Goal: Check status: Check status

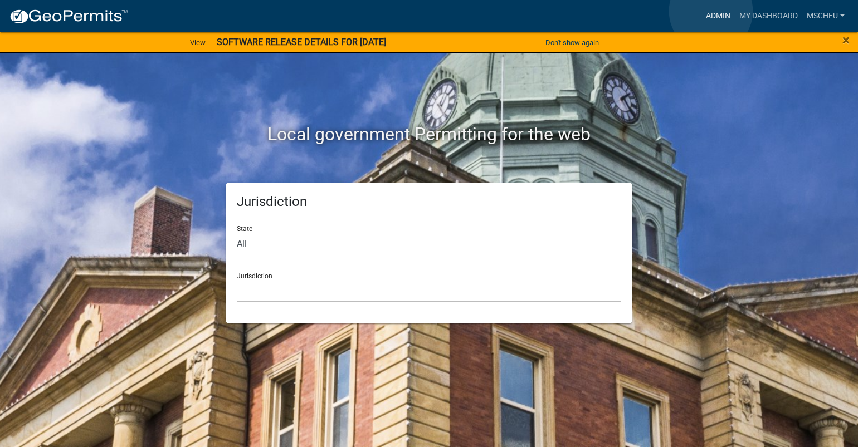
drag, startPoint x: 711, startPoint y: 11, endPoint x: 323, endPoint y: 145, distance: 410.1
click at [710, 12] on link "Admin" at bounding box center [717, 16] width 33 height 21
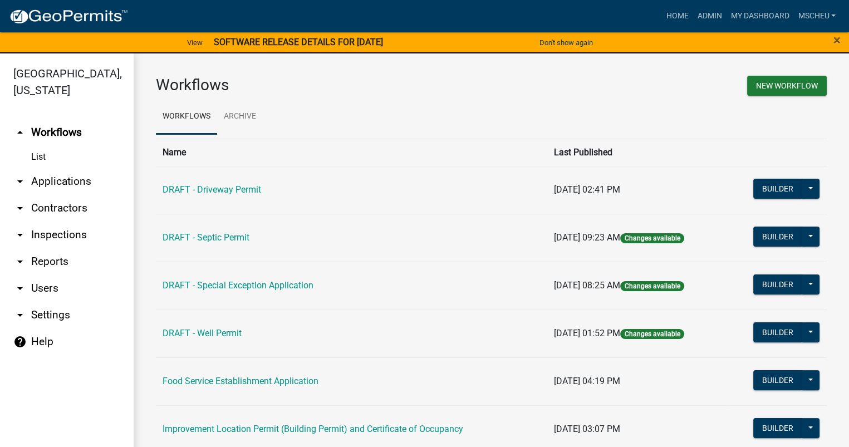
click at [76, 182] on link "arrow_drop_down Applications" at bounding box center [67, 181] width 134 height 27
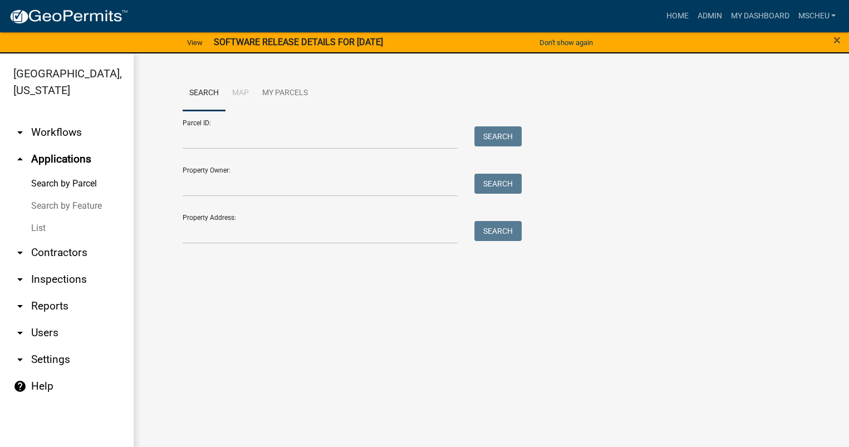
click at [39, 229] on link "List" at bounding box center [67, 228] width 134 height 22
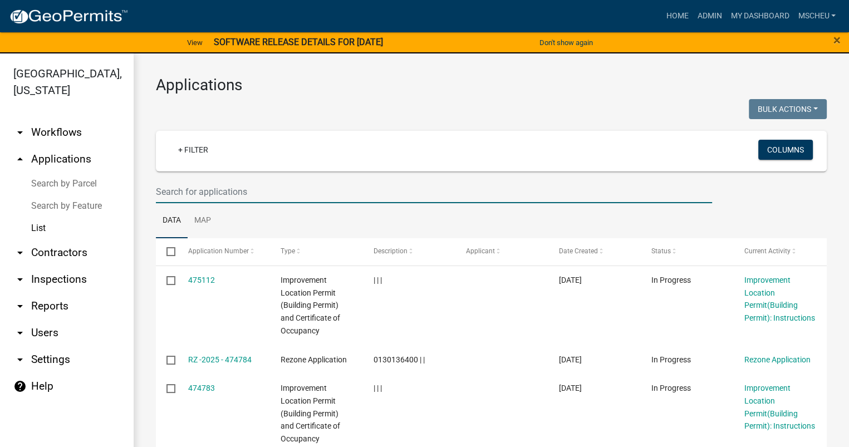
click at [192, 188] on input "text" at bounding box center [434, 191] width 556 height 23
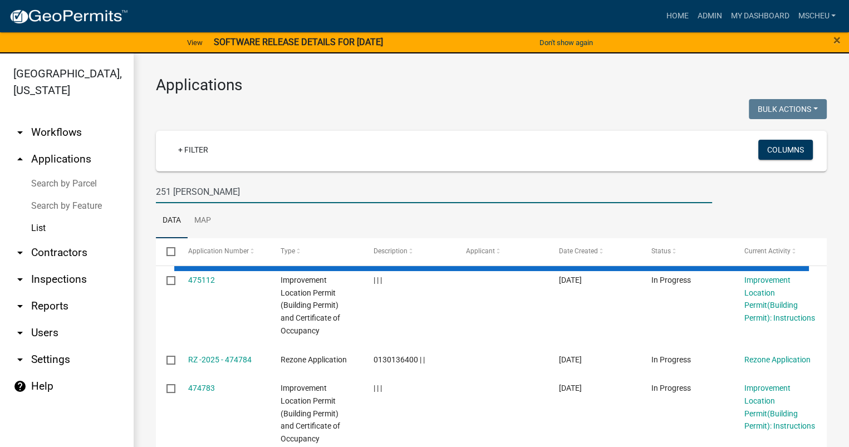
type input "251 [PERSON_NAME]"
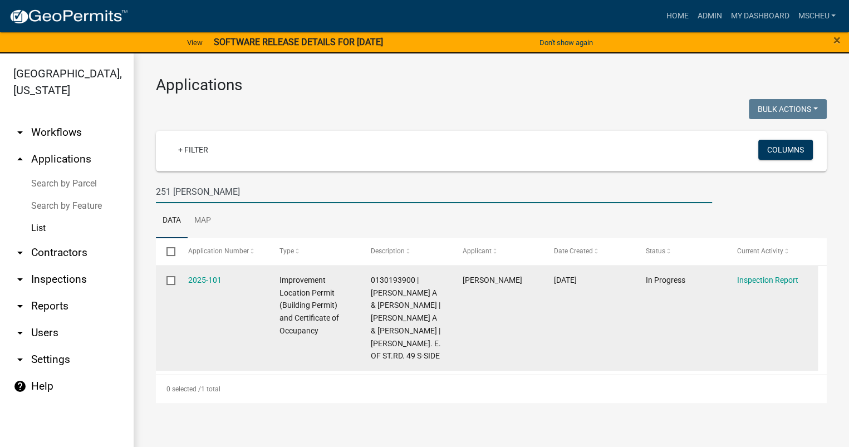
drag, startPoint x: 205, startPoint y: 279, endPoint x: 206, endPoint y: 287, distance: 7.8
click at [205, 279] on link "2025-101" at bounding box center [204, 280] width 33 height 9
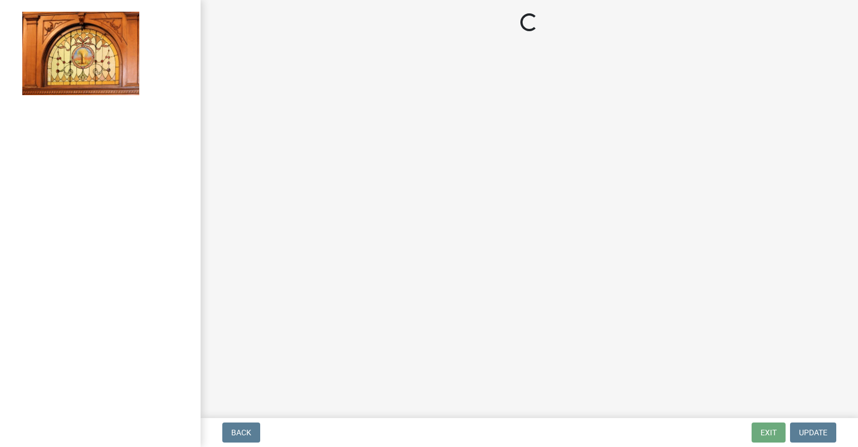
select select "62bb873c-c571-4454-ac8a-8c216551e2a3"
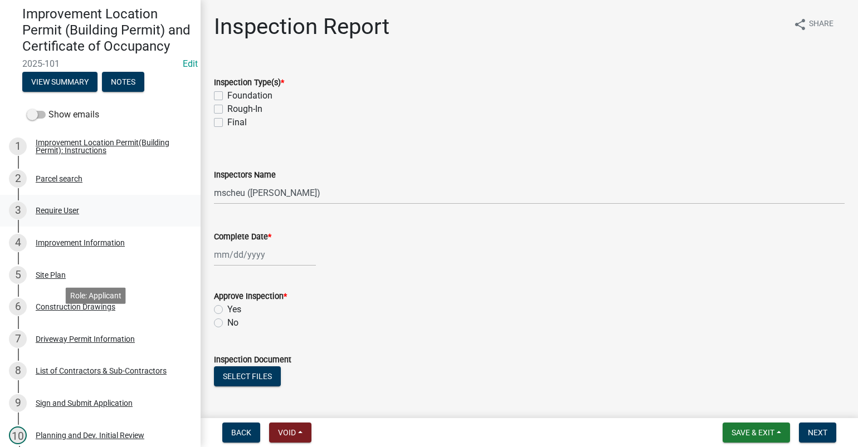
scroll to position [167, 0]
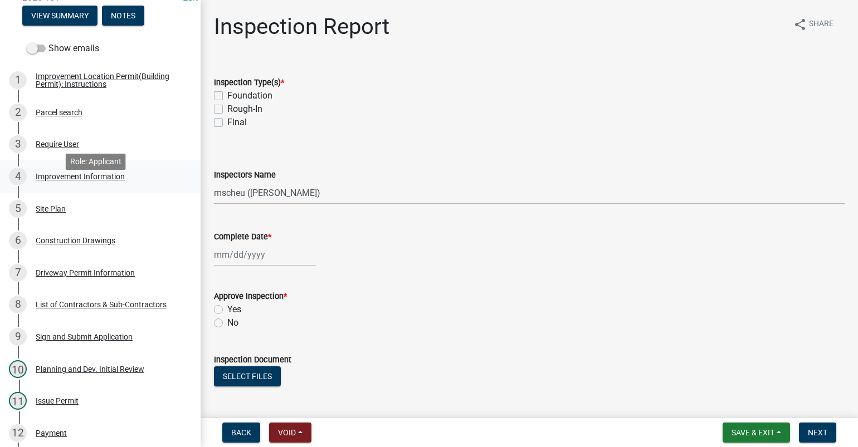
click at [115, 180] on div "Improvement Information" at bounding box center [80, 177] width 89 height 8
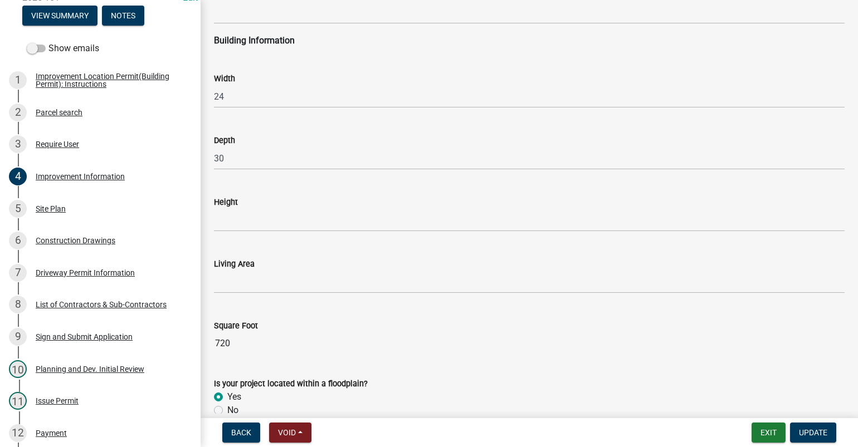
scroll to position [1447, 0]
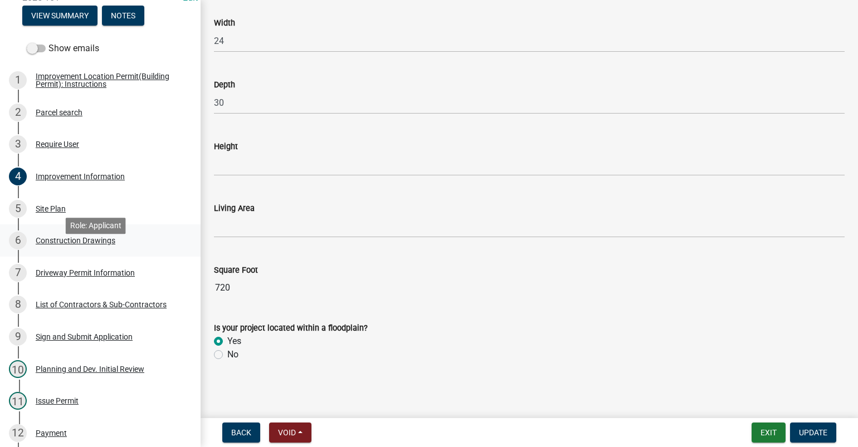
click at [62, 245] on div "Construction Drawings" at bounding box center [76, 241] width 80 height 8
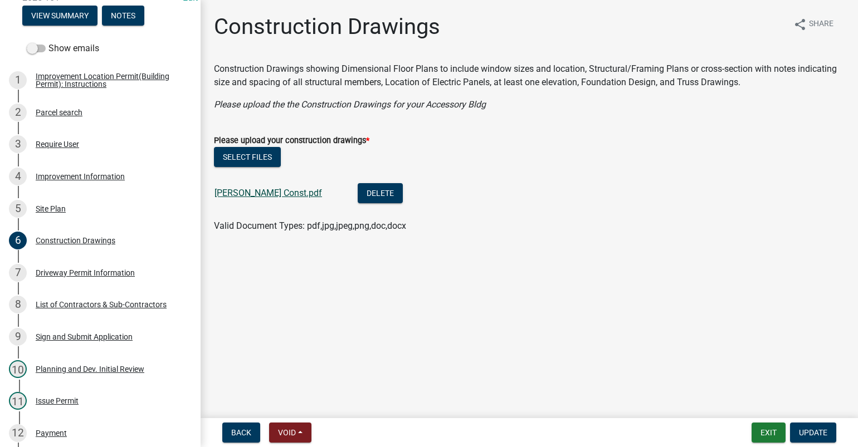
click at [255, 198] on link "[PERSON_NAME] Const.pdf" at bounding box center [268, 193] width 108 height 11
click at [58, 213] on div "Site Plan" at bounding box center [51, 209] width 30 height 8
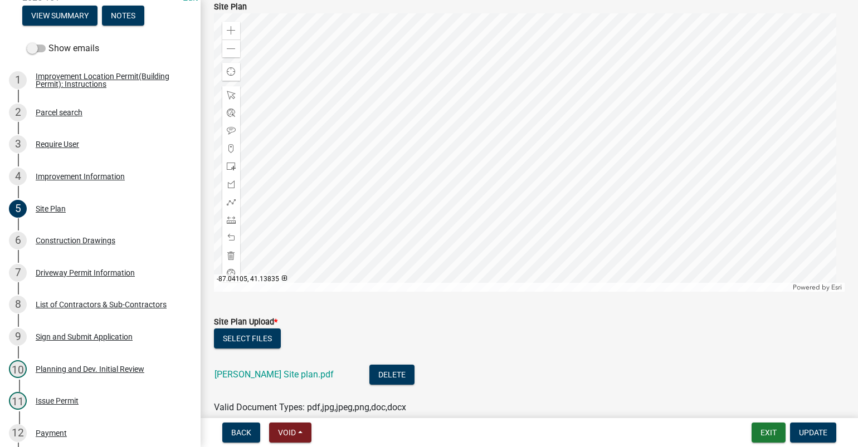
scroll to position [56, 0]
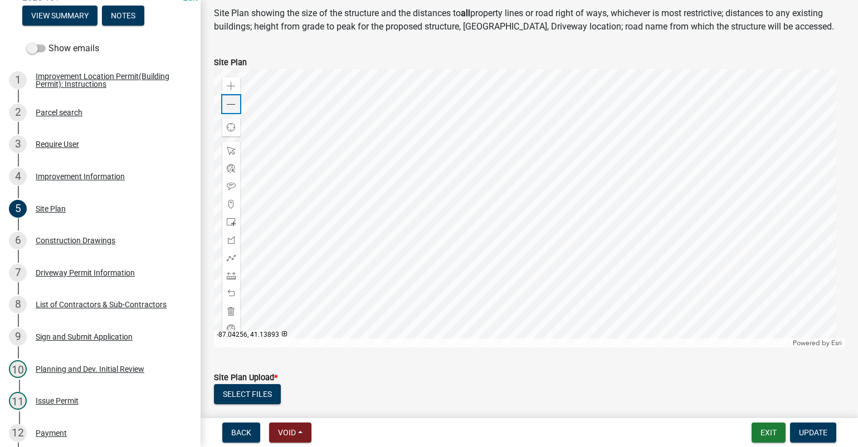
click at [231, 104] on span at bounding box center [231, 104] width 9 height 9
click at [524, 238] on div at bounding box center [529, 208] width 631 height 279
click at [540, 224] on div at bounding box center [529, 208] width 631 height 279
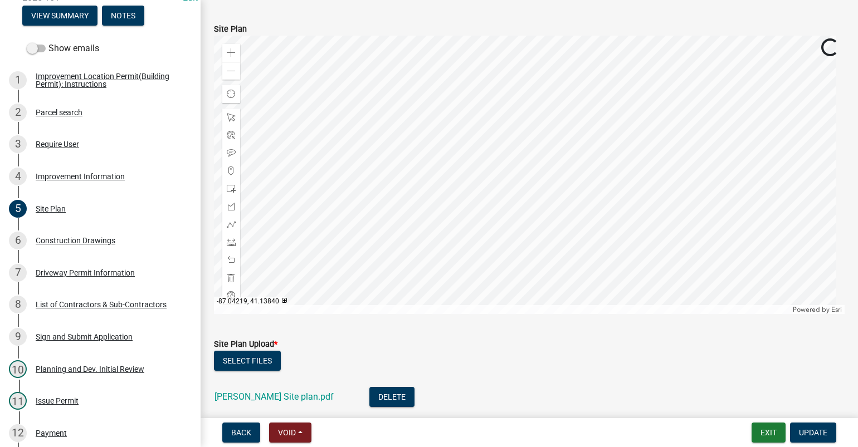
scroll to position [111, 0]
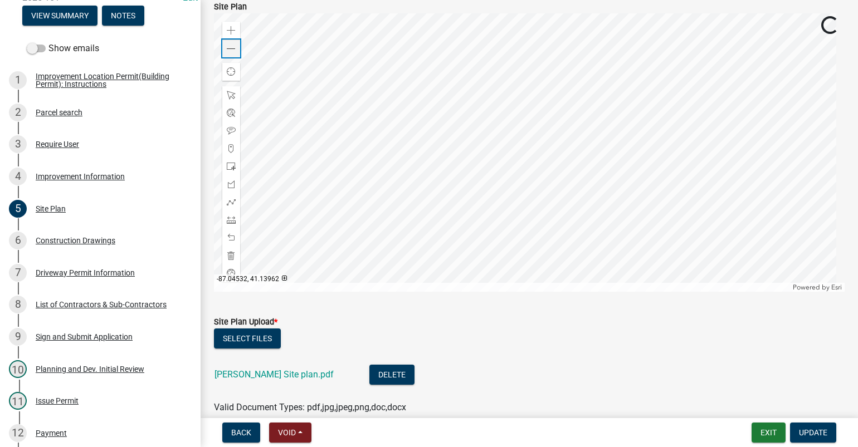
click at [234, 48] on span at bounding box center [231, 49] width 9 height 9
click at [419, 129] on div at bounding box center [529, 152] width 631 height 279
click at [101, 309] on div "List of Contractors & Sub-Contractors" at bounding box center [101, 305] width 131 height 8
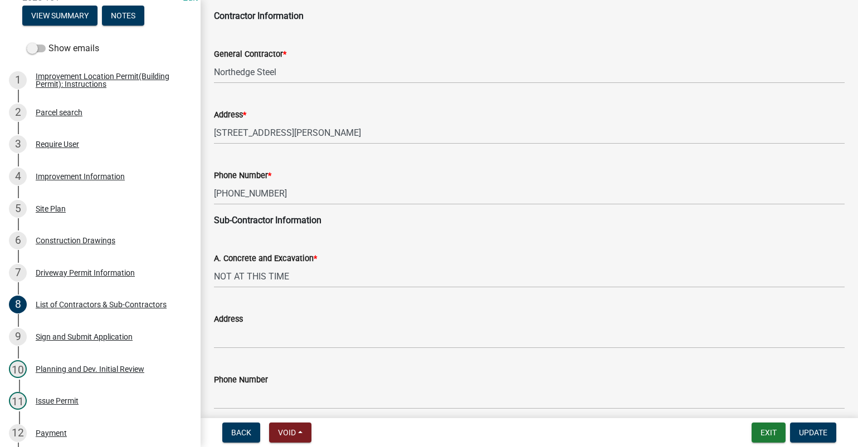
scroll to position [0, 0]
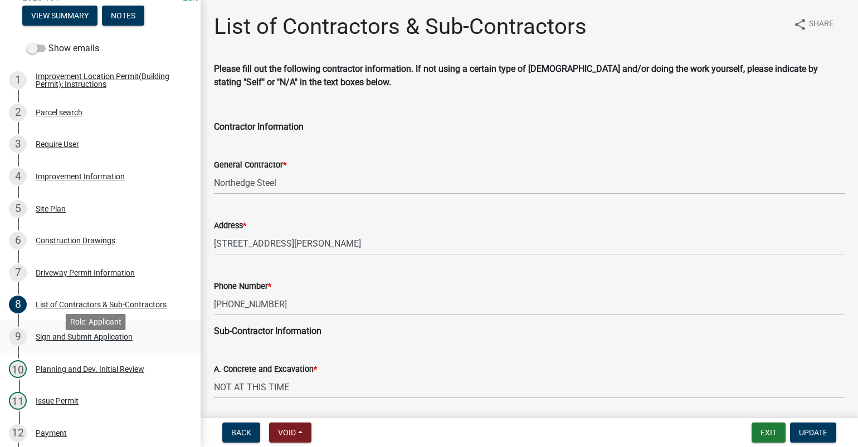
click at [94, 341] on div "Sign and Submit Application" at bounding box center [84, 337] width 97 height 8
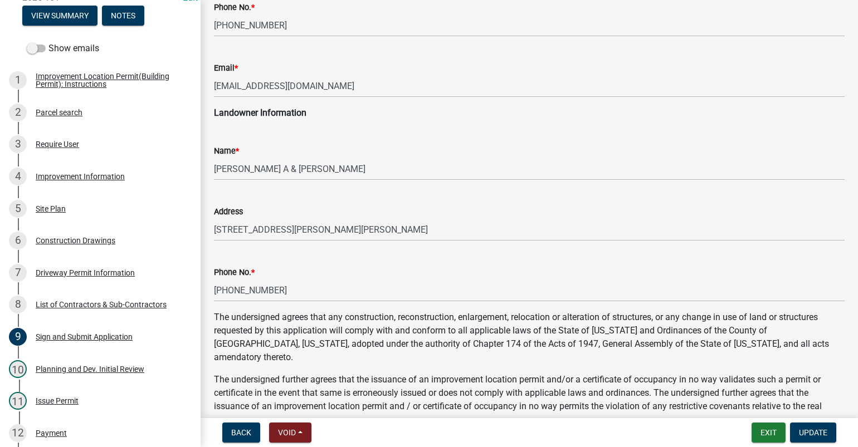
scroll to position [279, 0]
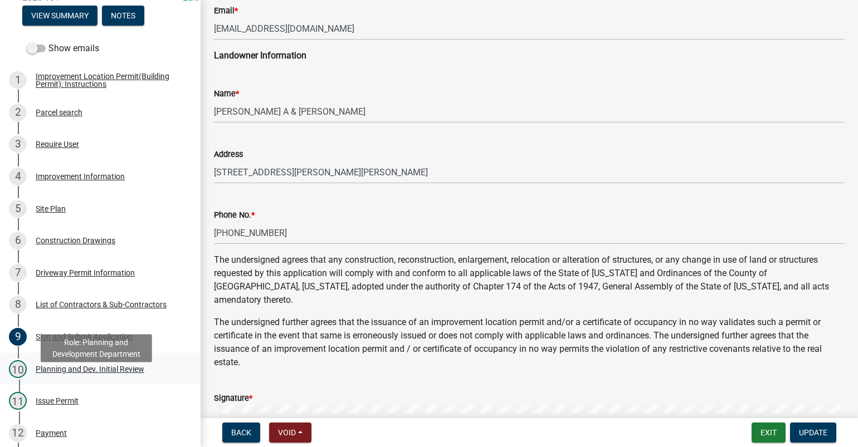
click at [110, 373] on div "Planning and Dev. Initial Review" at bounding box center [90, 369] width 109 height 8
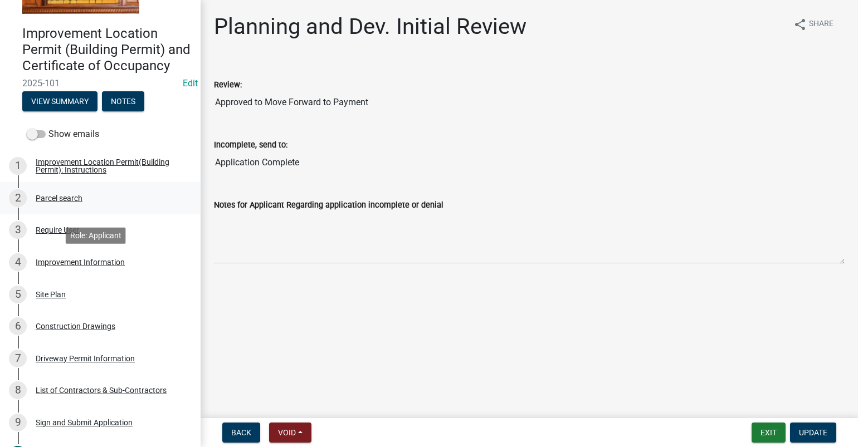
scroll to position [56, 0]
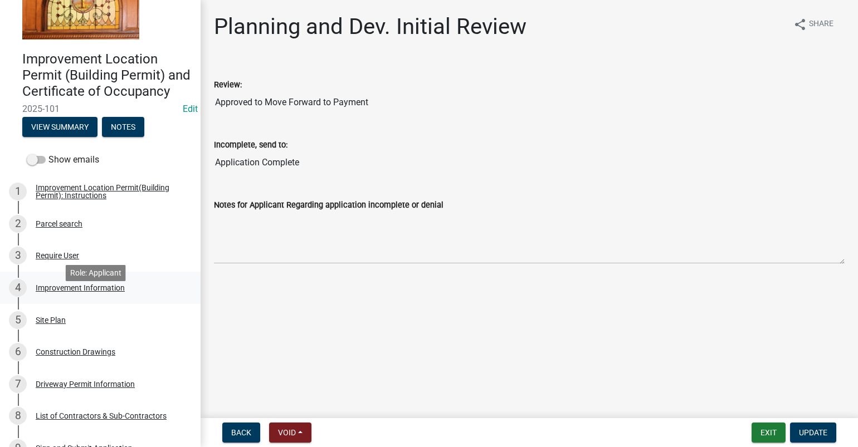
click at [75, 292] on div "Improvement Information" at bounding box center [80, 288] width 89 height 8
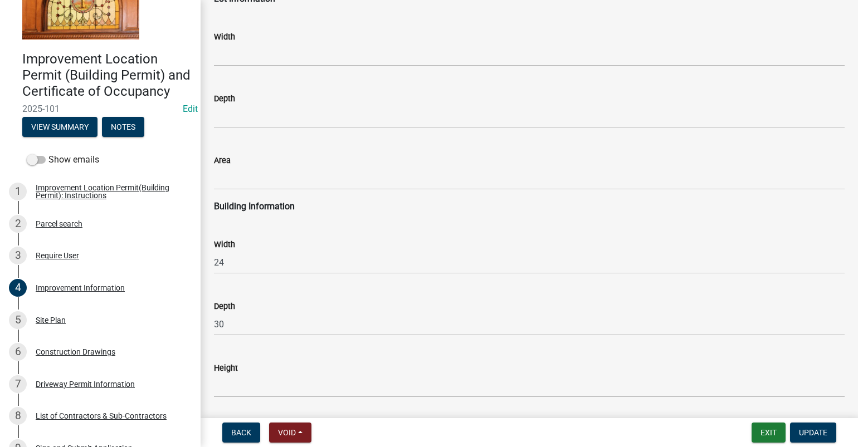
scroll to position [1225, 0]
click at [60, 324] on div "Site Plan" at bounding box center [51, 320] width 30 height 8
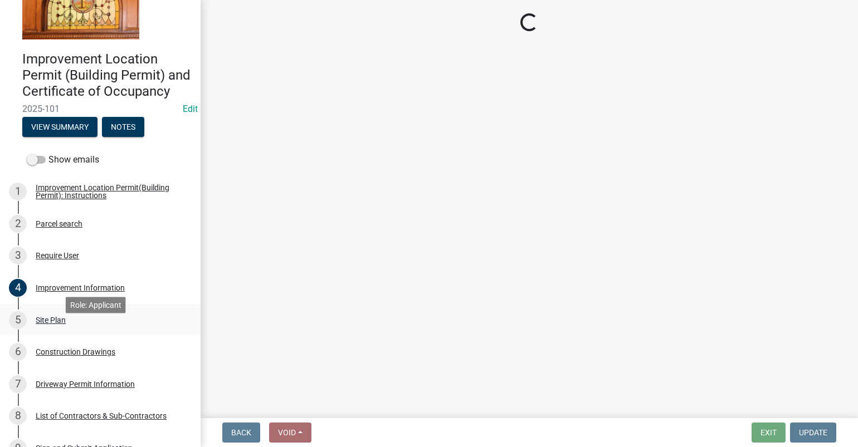
scroll to position [0, 0]
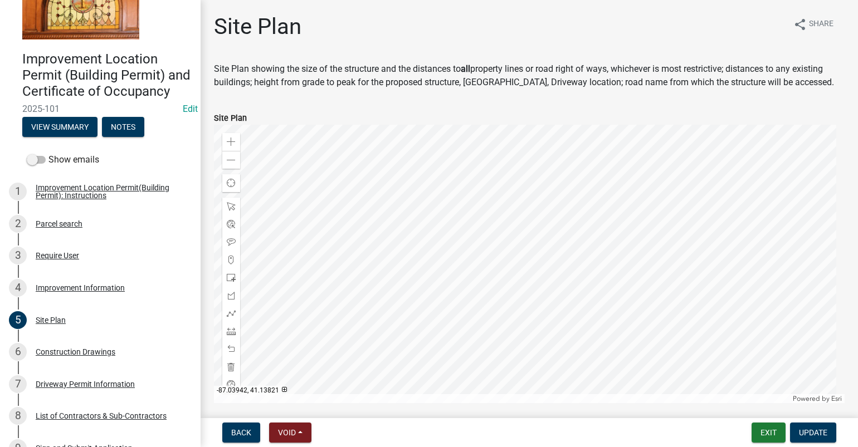
click at [844, 363] on div "Site Plan share Share Site Plan showing the size of the structure and the dista…" at bounding box center [529, 279] width 657 height 533
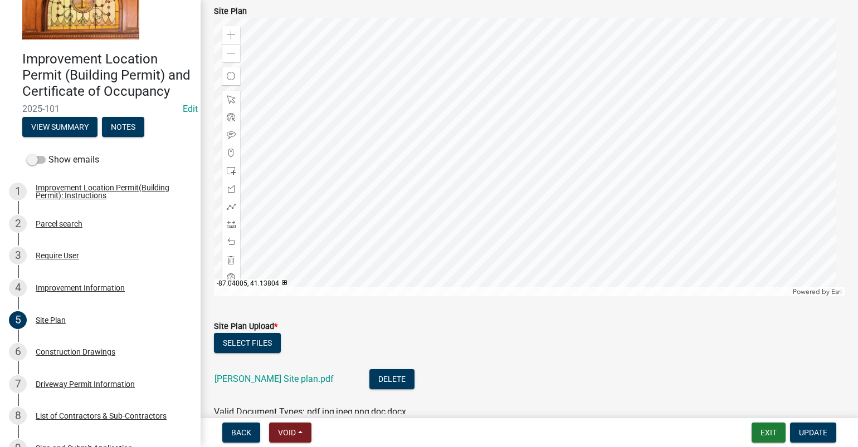
scroll to position [165, 0]
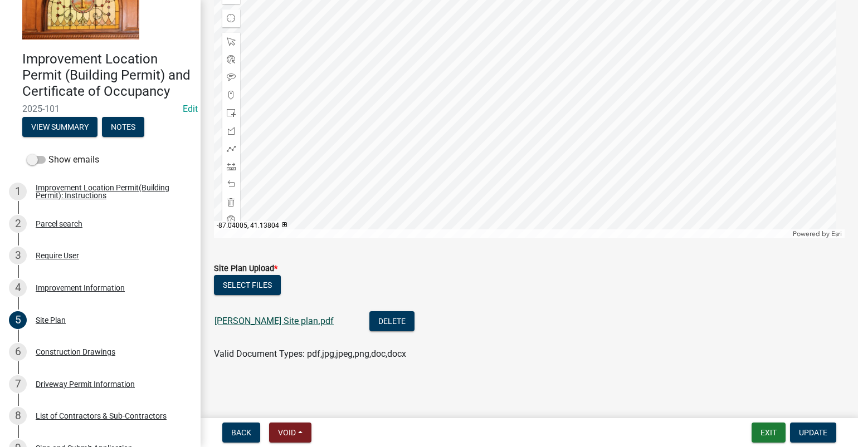
click at [237, 319] on link "[PERSON_NAME] Site plan.pdf" at bounding box center [273, 321] width 119 height 11
click at [457, 238] on div at bounding box center [529, 99] width 631 height 279
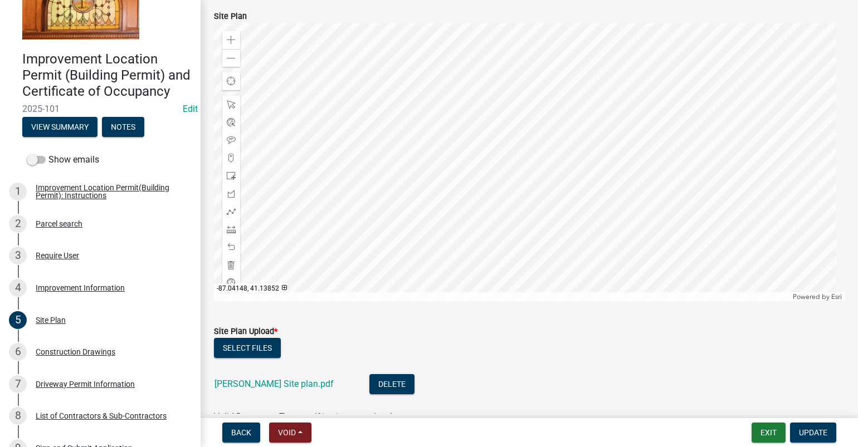
scroll to position [0, 0]
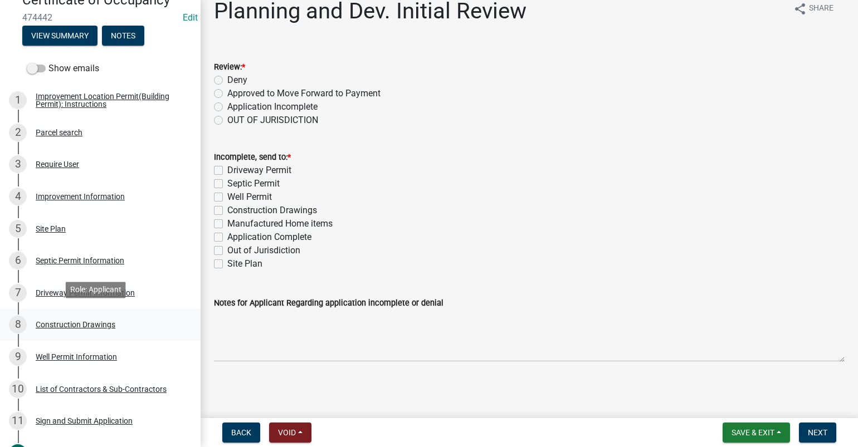
scroll to position [167, 0]
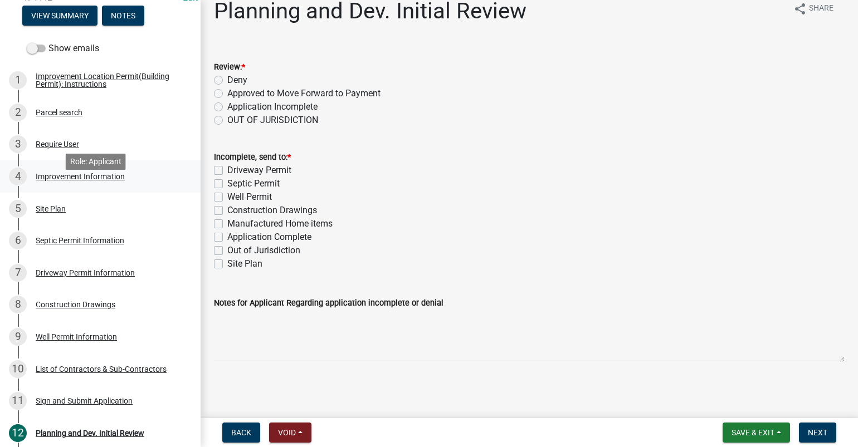
click at [60, 180] on div "Improvement Information" at bounding box center [80, 177] width 89 height 8
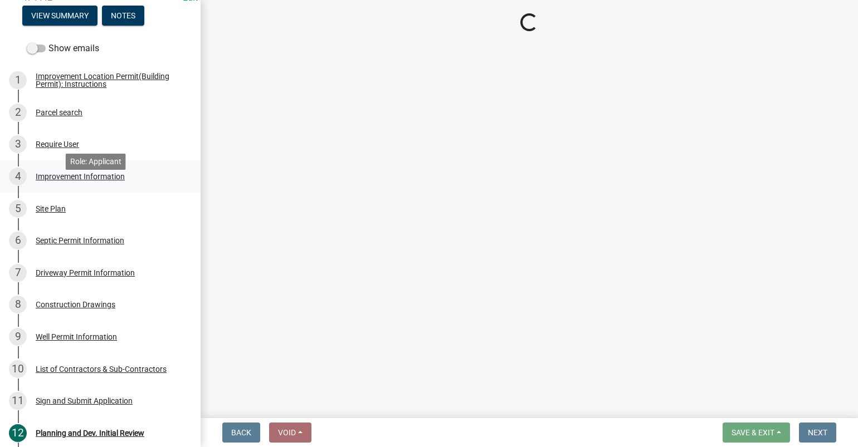
scroll to position [0, 0]
select select "8bbf6709-b682-4859-bc26-bad637e1a2ad"
